Goal: Find specific page/section: Find specific page/section

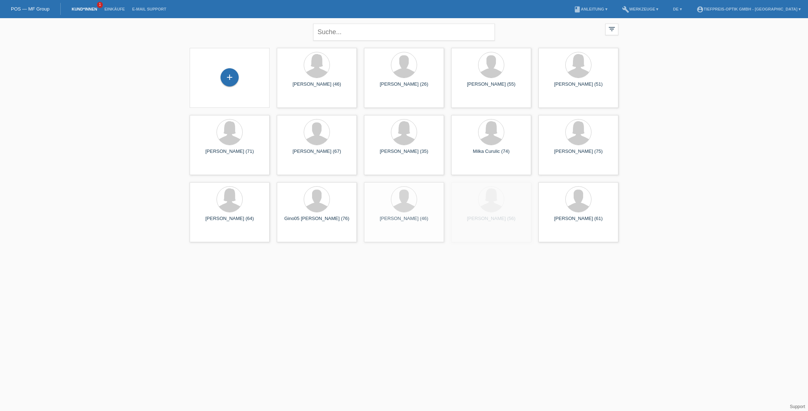
click at [93, 10] on link "Kund*innen" at bounding box center [84, 9] width 33 height 4
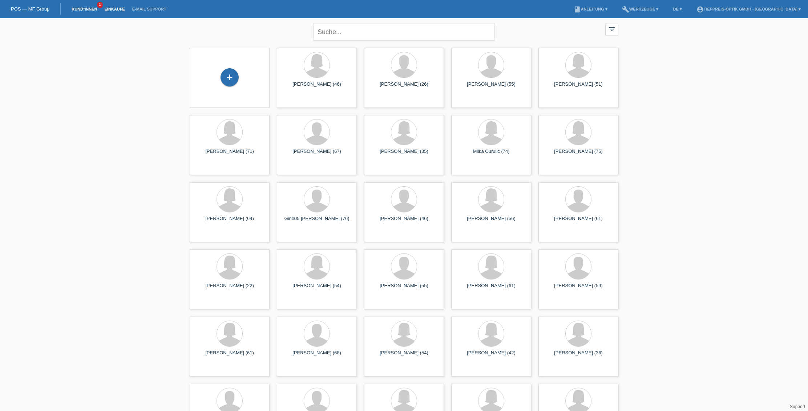
click at [115, 11] on link "Einkäufe" at bounding box center [115, 9] width 28 height 4
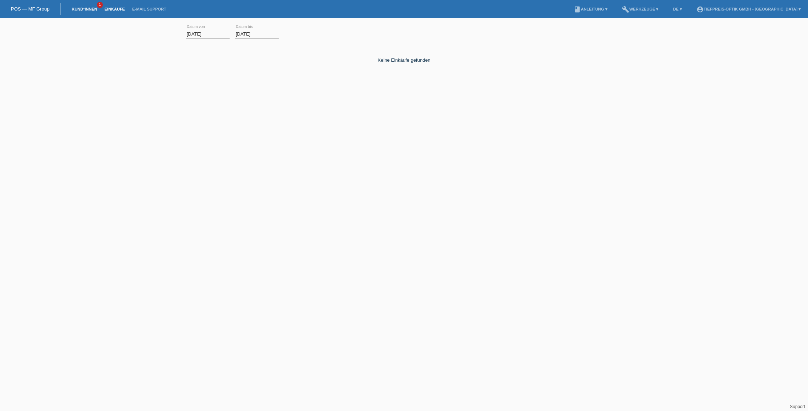
click at [90, 9] on link "Kund*innen" at bounding box center [84, 9] width 33 height 4
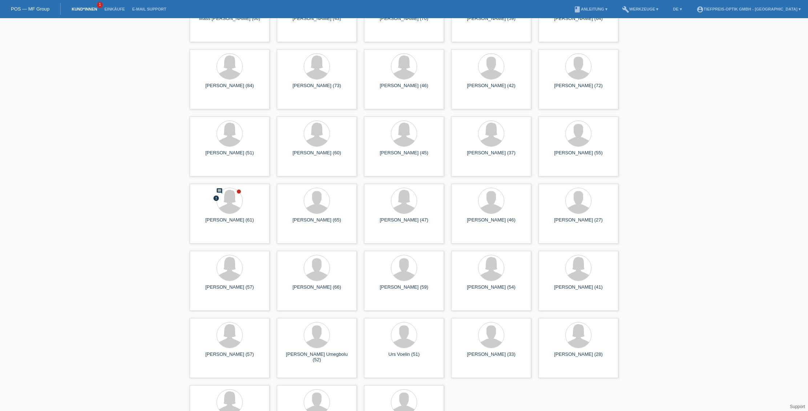
scroll to position [404, 0]
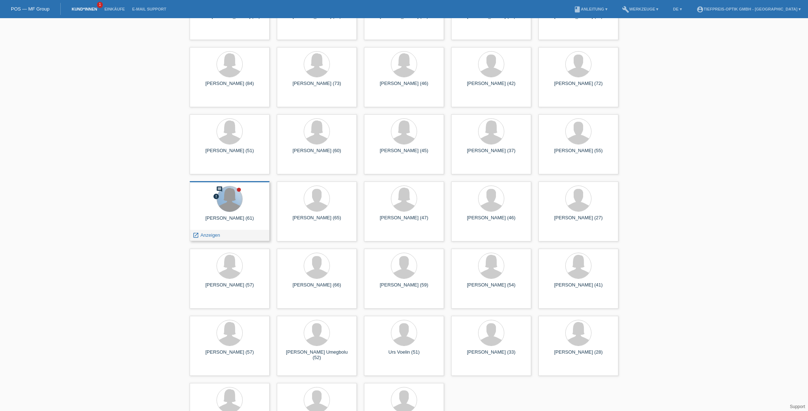
click at [229, 202] on div at bounding box center [229, 198] width 25 height 25
click at [237, 209] on div at bounding box center [229, 198] width 25 height 25
click at [207, 236] on span "Anzeigen" at bounding box center [210, 234] width 20 height 5
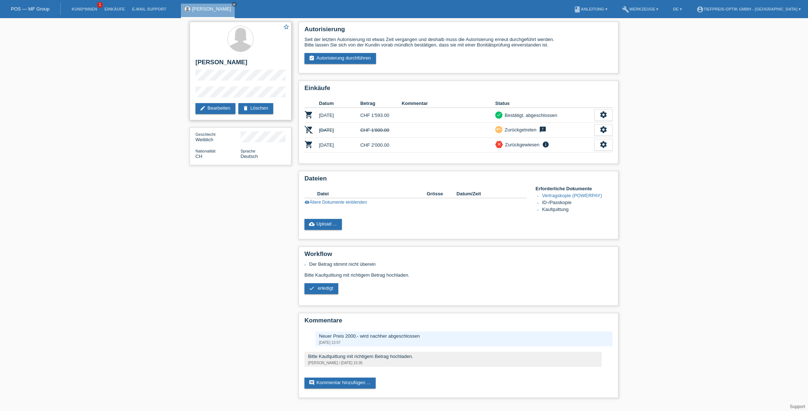
scroll to position [0, 1]
